Goal: Find contact information: Find contact information

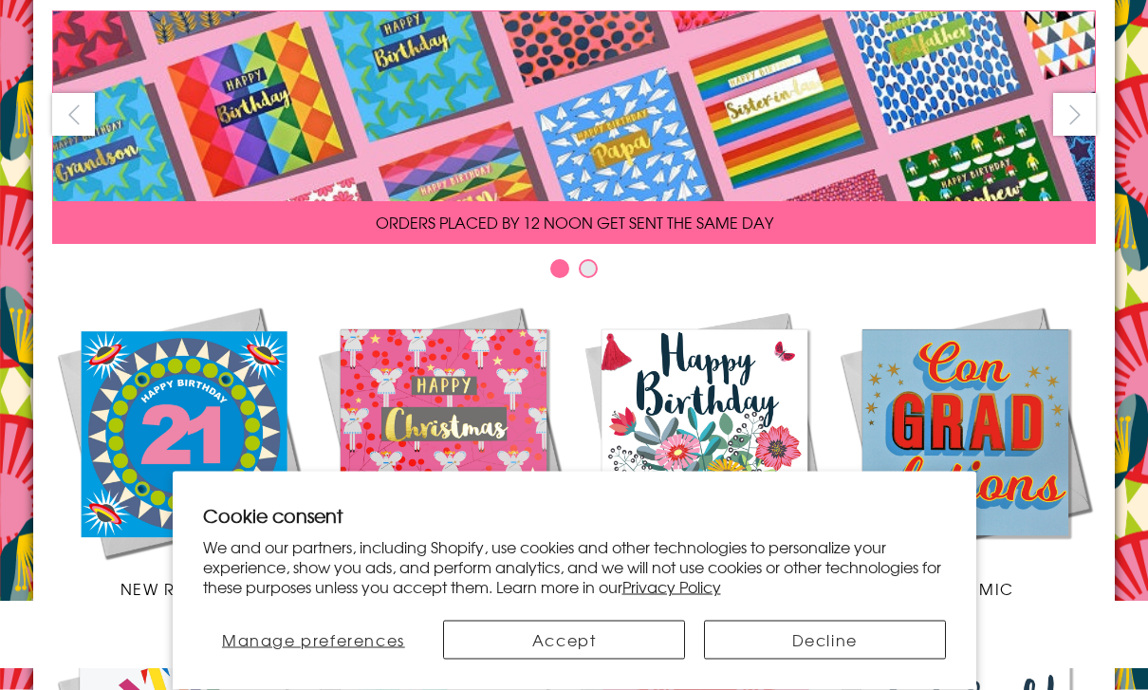
click at [613, 660] on button "Accept" at bounding box center [564, 640] width 242 height 39
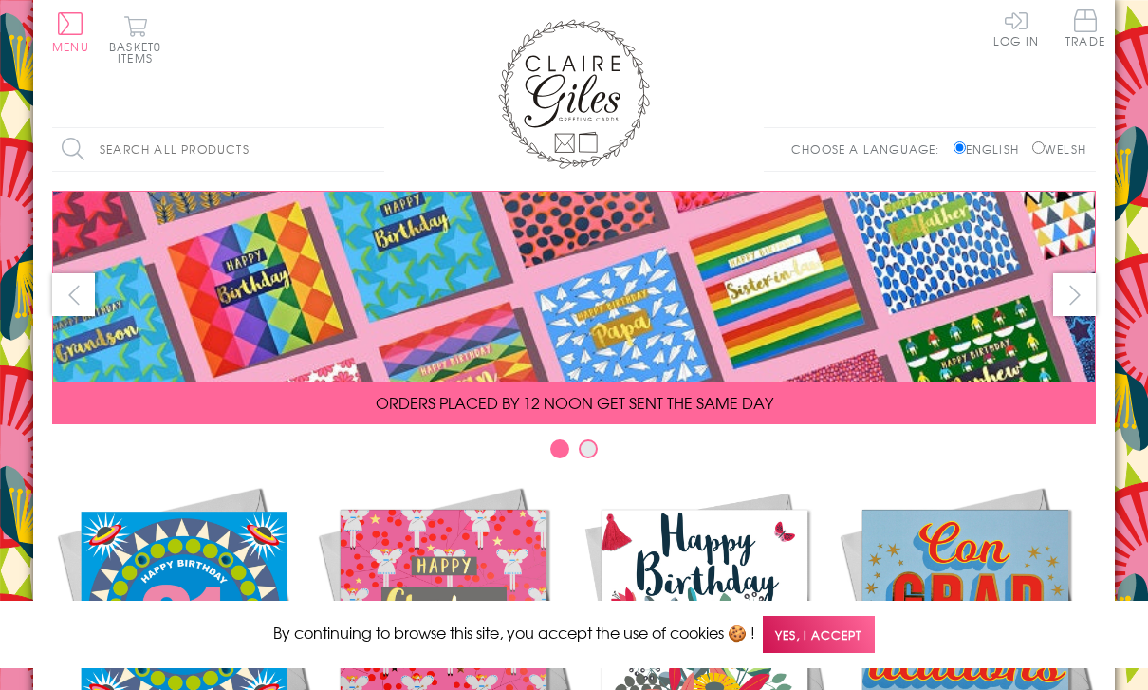
click at [1043, 140] on label "Welsh" at bounding box center [1060, 148] width 54 height 17
click at [1043, 141] on input "Welsh" at bounding box center [1039, 147] width 12 height 12
radio input "true"
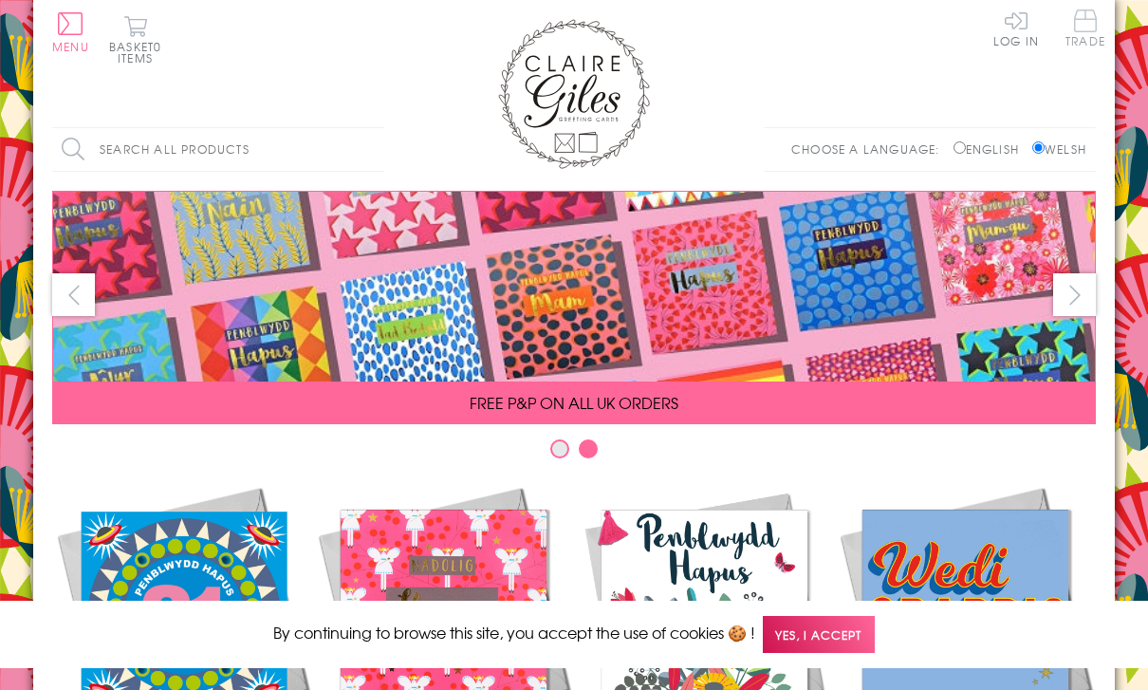
click at [1084, 27] on span "Trade" at bounding box center [1086, 27] width 40 height 37
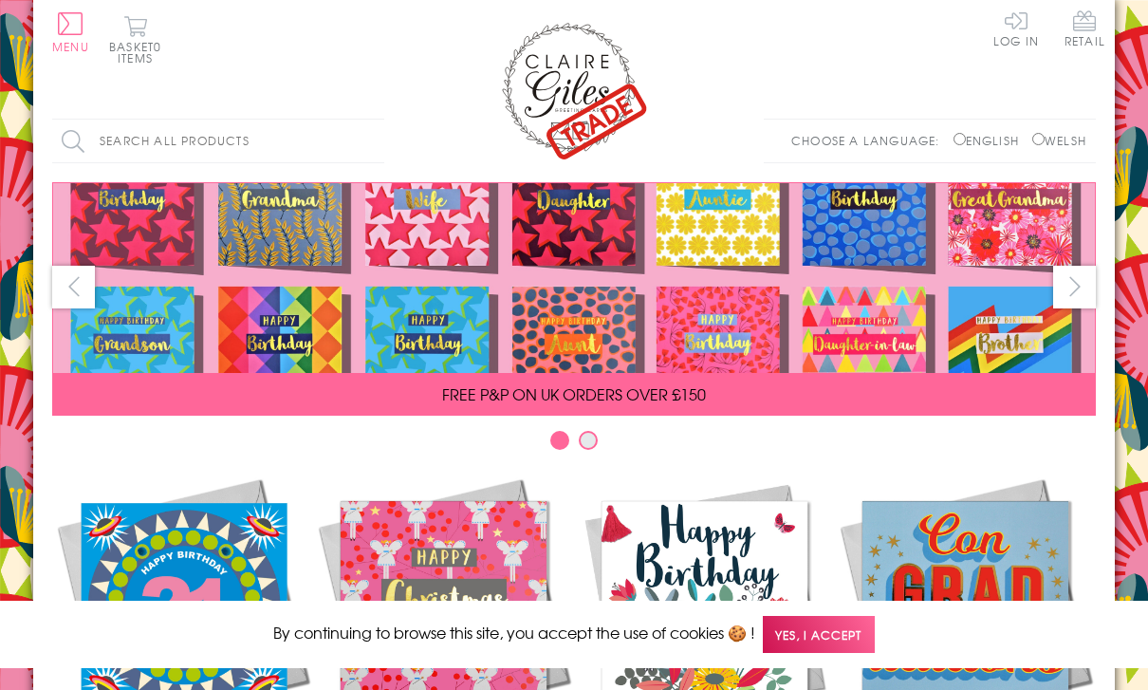
click at [959, 317] on span at bounding box center [574, 278] width 1042 height 190
click at [1033, 133] on input "Welsh" at bounding box center [1039, 139] width 12 height 12
radio input "true"
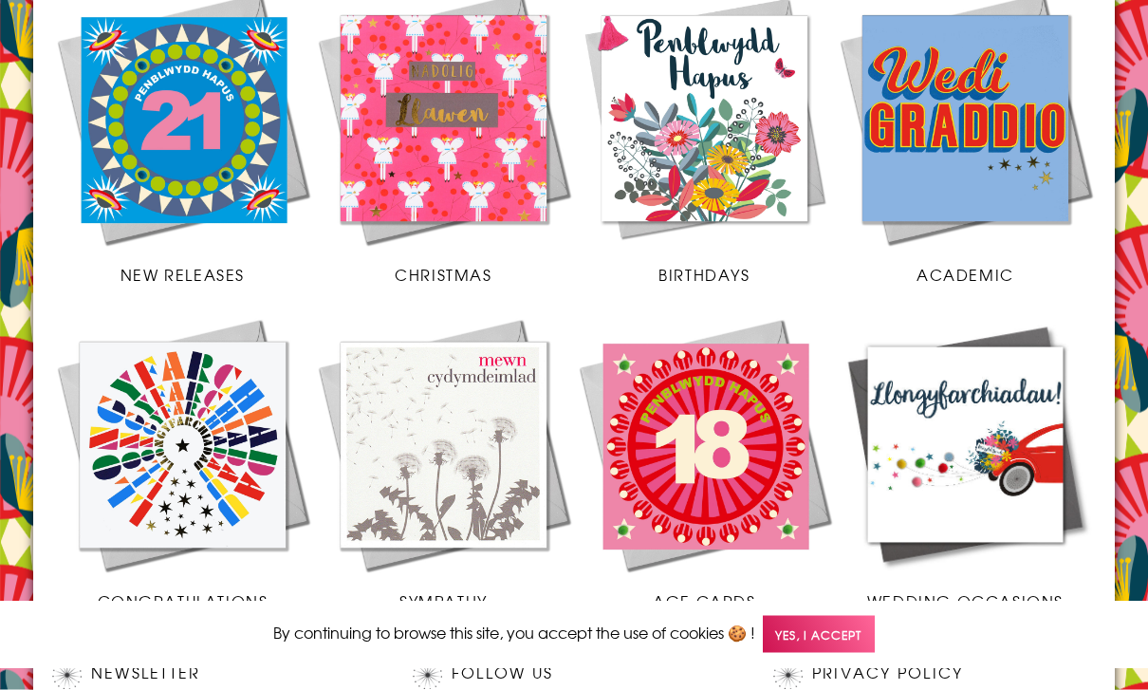
scroll to position [483, 0]
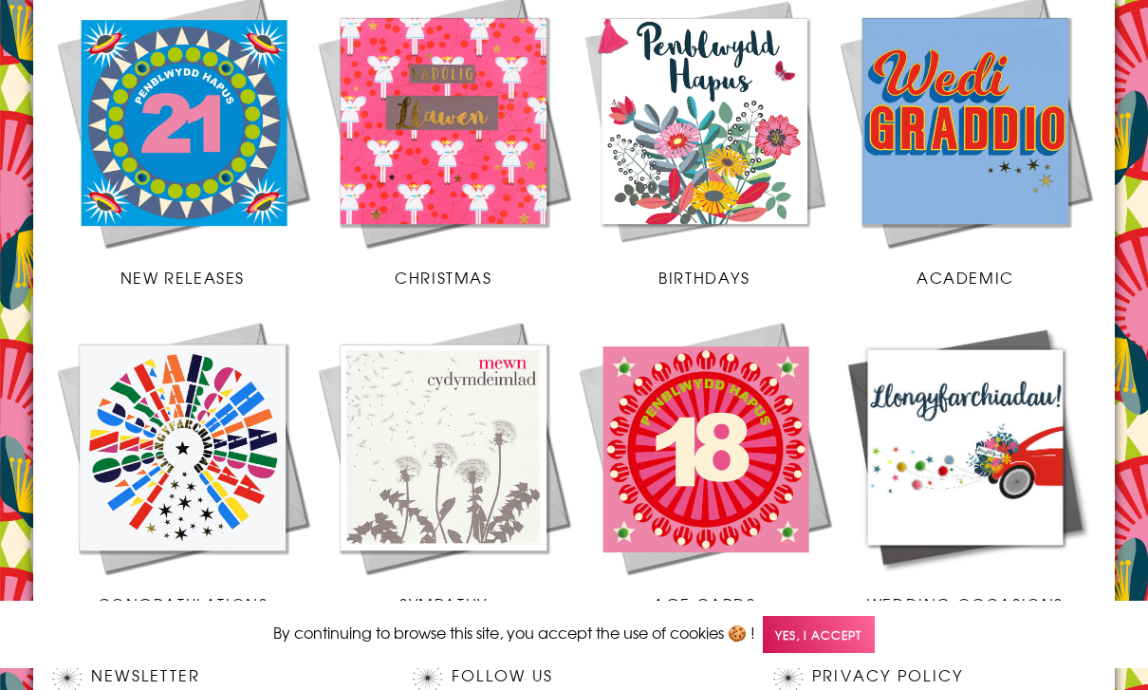
click at [748, 157] on img at bounding box center [704, 121] width 261 height 261
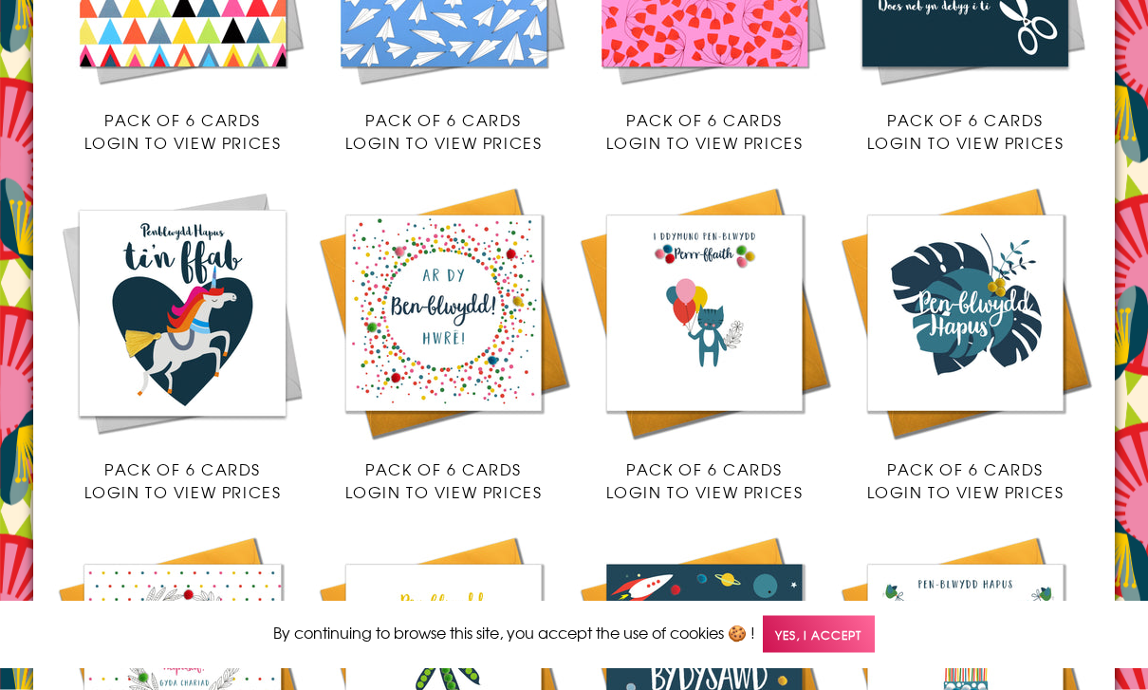
scroll to position [2572, 0]
click at [207, 308] on img at bounding box center [182, 312] width 261 height 261
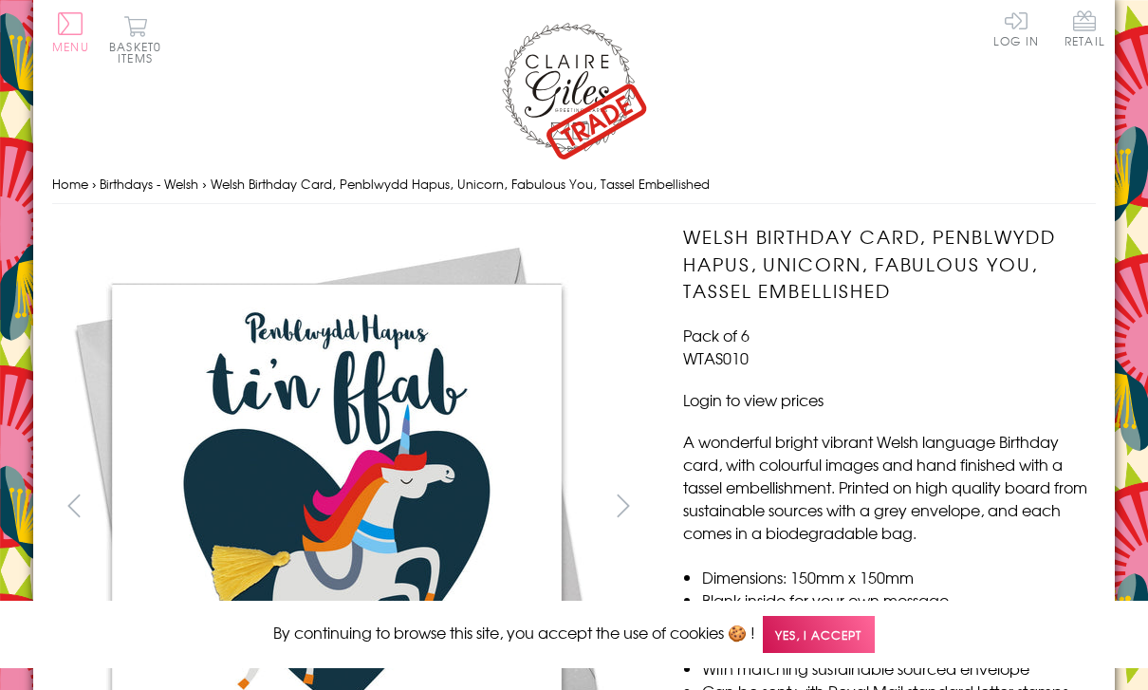
click at [79, 28] on button "Menu" at bounding box center [70, 32] width 37 height 40
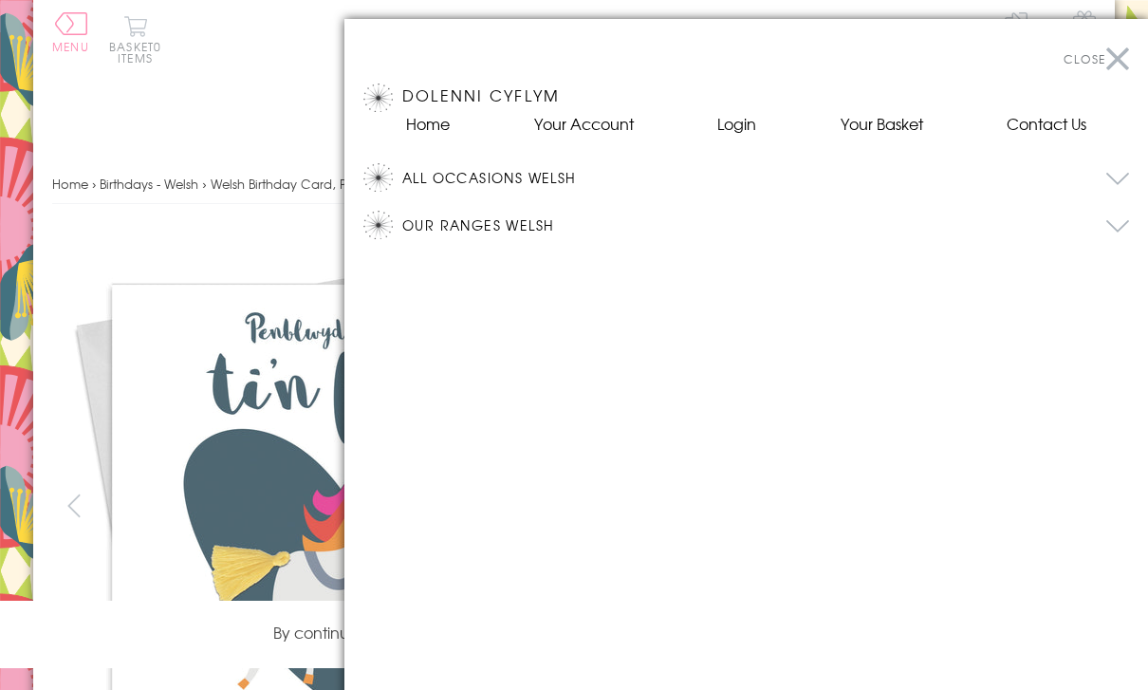
click at [241, 168] on div at bounding box center [574, 345] width 1148 height 690
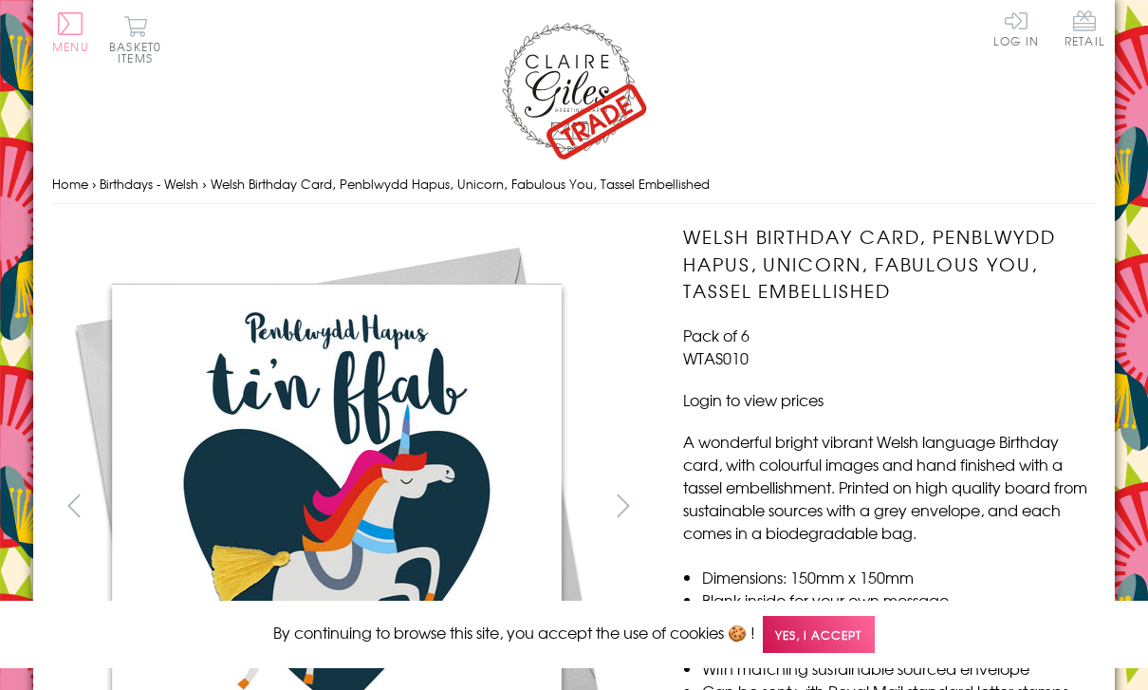
click at [79, 42] on span "Menu" at bounding box center [70, 46] width 37 height 17
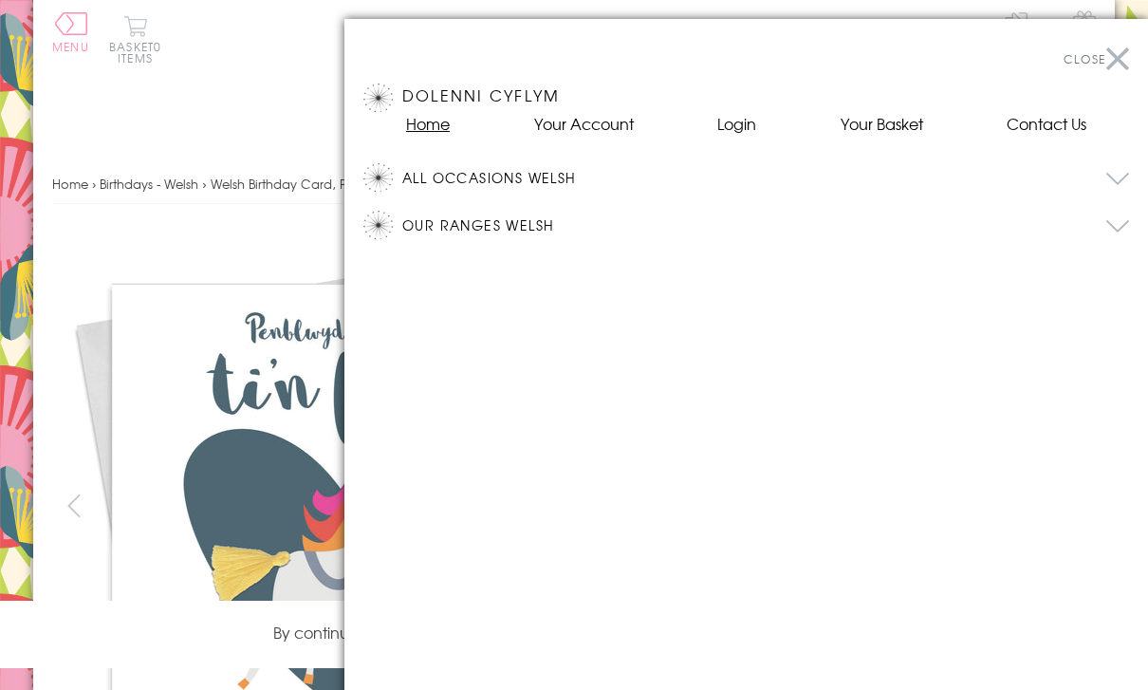
click at [429, 127] on link "Home" at bounding box center [428, 123] width 44 height 23
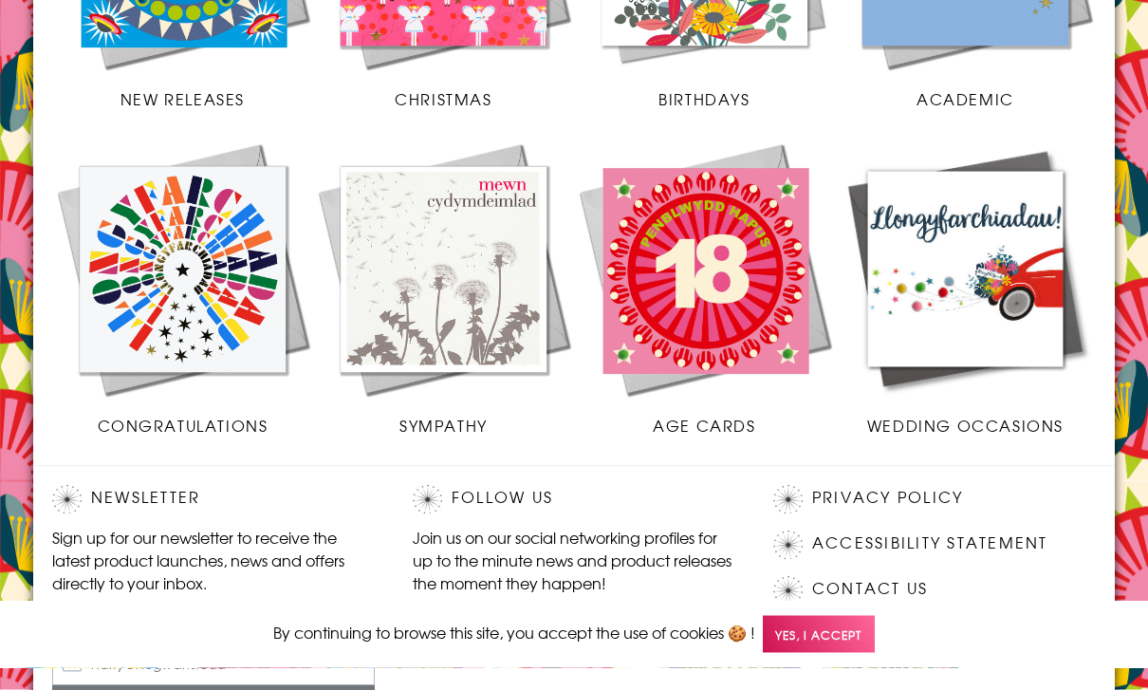
scroll to position [661, 0]
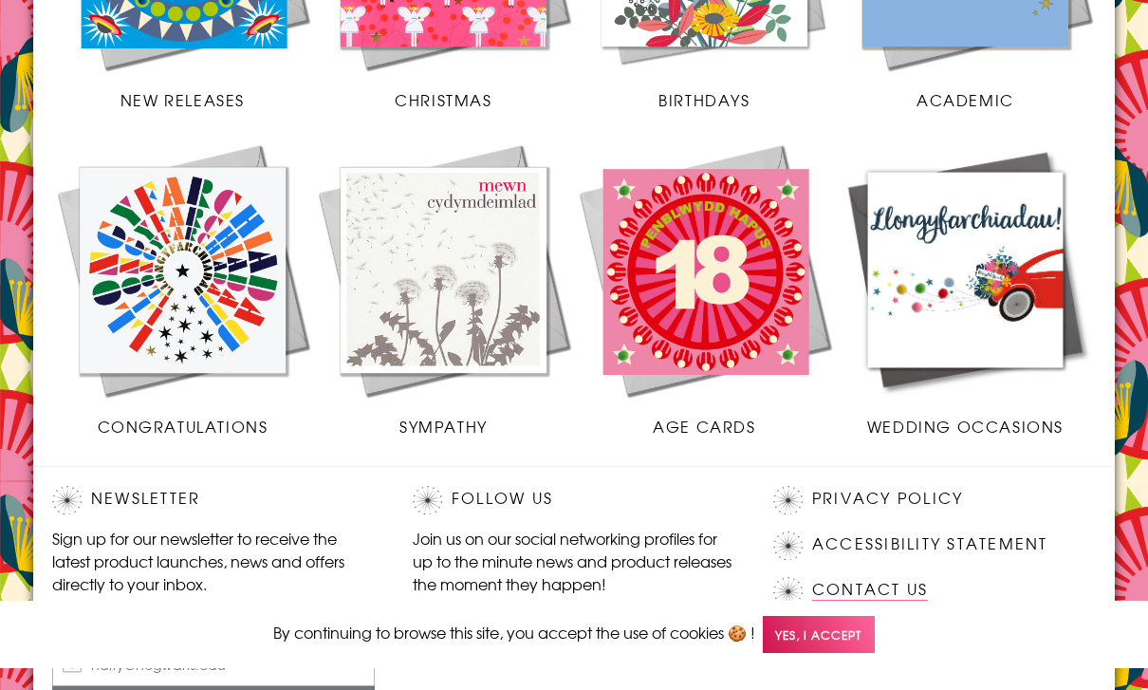
click at [869, 587] on link "Contact Us" at bounding box center [870, 590] width 116 height 26
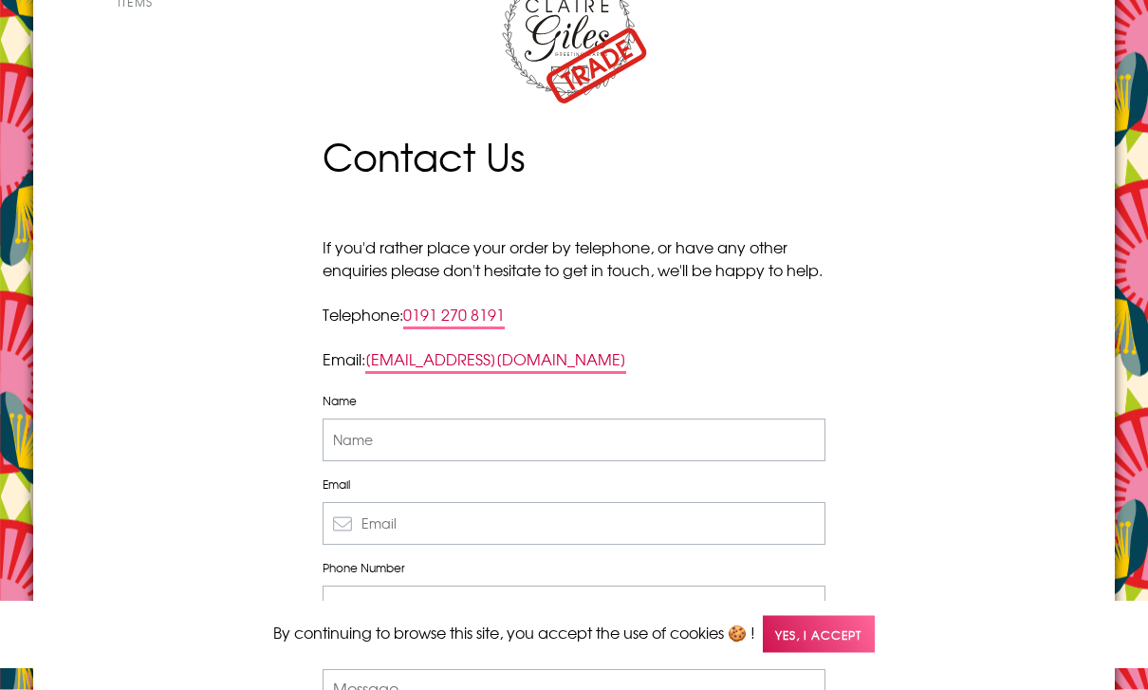
scroll to position [75, 0]
click at [479, 374] on link "[EMAIL_ADDRESS][DOMAIN_NAME]" at bounding box center [495, 360] width 261 height 27
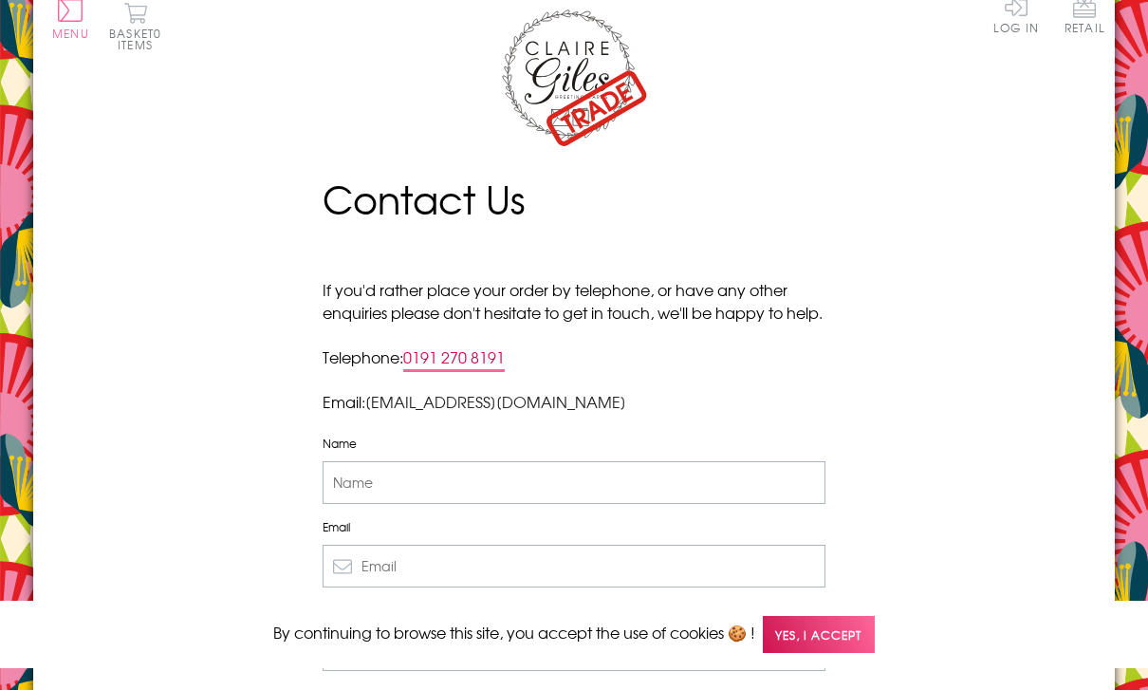
scroll to position [0, 0]
